Goal: Task Accomplishment & Management: Manage account settings

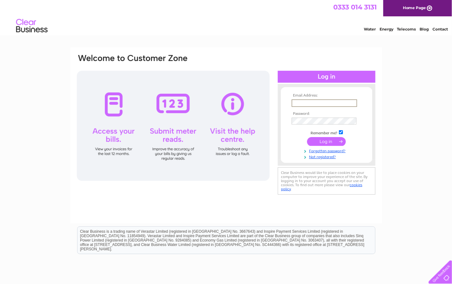
type input "[PERSON_NAME][DOMAIN_NAME][EMAIL_ADDRESS][PERSON_NAME][DOMAIN_NAME]"
click at [307, 137] on input "submit" at bounding box center [326, 141] width 39 height 9
click at [340, 132] on input "checkbox" at bounding box center [341, 132] width 4 height 4
checkbox input "false"
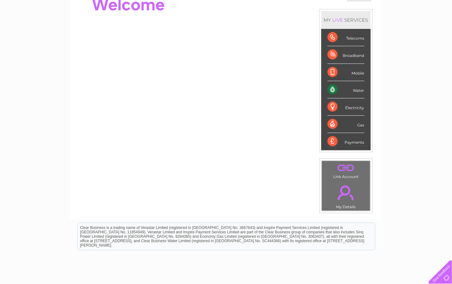
scroll to position [16, 0]
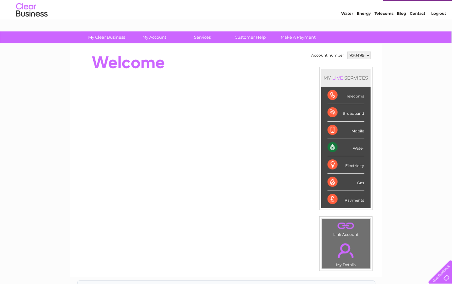
click at [368, 54] on select "920499" at bounding box center [359, 56] width 24 height 8
click at [347, 52] on select "920499" at bounding box center [359, 56] width 24 height 8
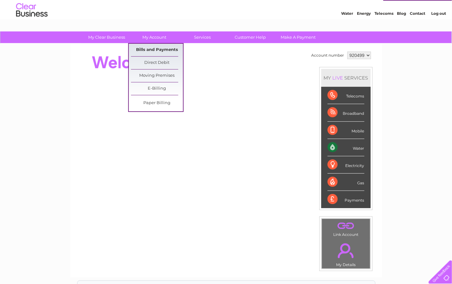
click at [155, 48] on link "Bills and Payments" at bounding box center [157, 50] width 52 height 13
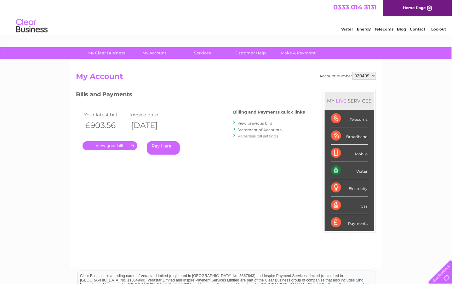
click at [118, 143] on link "." at bounding box center [110, 145] width 55 height 9
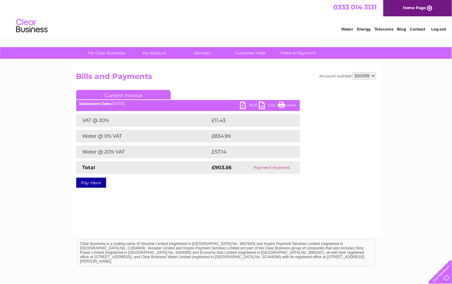
click at [291, 104] on link "Print" at bounding box center [287, 106] width 19 height 9
drag, startPoint x: 254, startPoint y: 104, endPoint x: 250, endPoint y: 108, distance: 5.8
click at [254, 104] on link "PDF" at bounding box center [249, 106] width 19 height 9
click at [443, 29] on link "Log out" at bounding box center [438, 29] width 15 height 5
